Goal: Find specific page/section: Find specific page/section

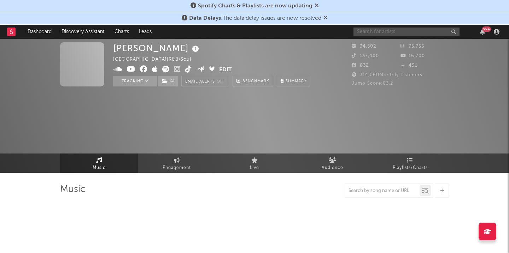
click at [372, 29] on input "text" at bounding box center [406, 32] width 106 height 9
select select "6m"
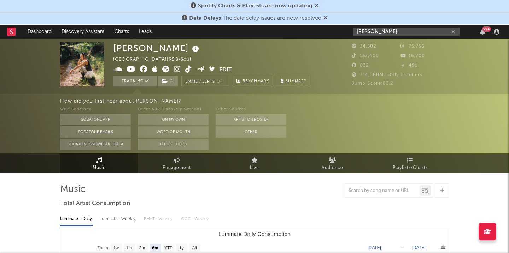
click at [391, 32] on input "coye" at bounding box center [406, 32] width 106 height 9
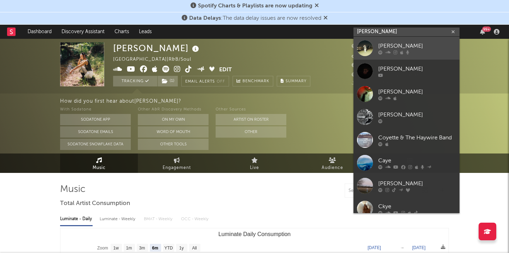
type input "coye"
click at [386, 46] on div "coye" at bounding box center [417, 46] width 78 height 8
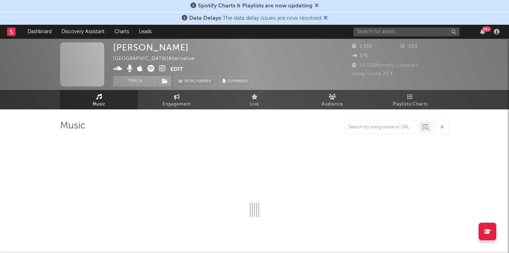
select select "1w"
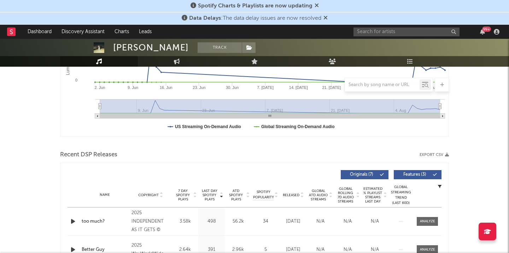
scroll to position [130, 0]
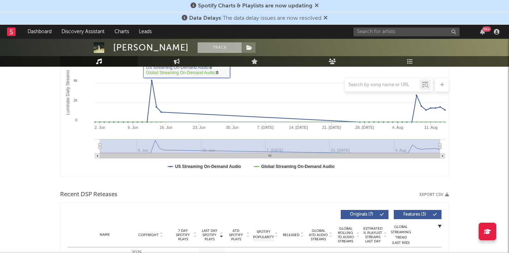
click at [197, 52] on button "Track" at bounding box center [219, 47] width 44 height 11
select select "1w"
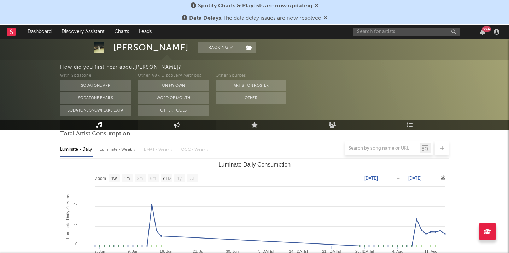
scroll to position [84, 0]
